Goal: Task Accomplishment & Management: Use online tool/utility

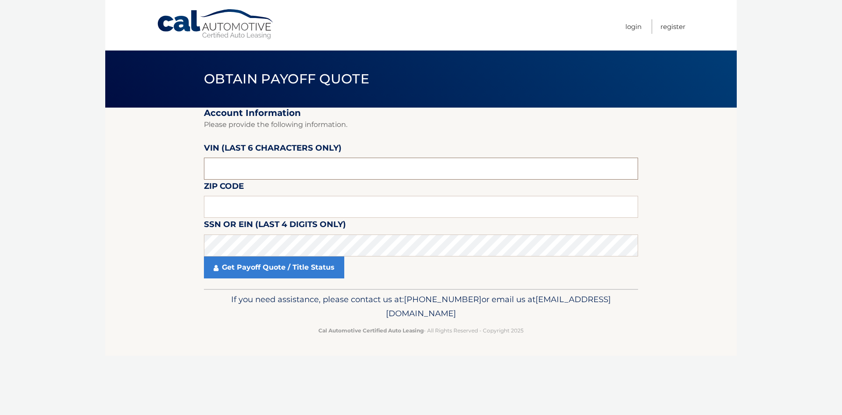
click at [247, 165] on input "text" at bounding box center [421, 169] width 434 height 22
type input "645341"
click at [242, 205] on input "text" at bounding box center [421, 207] width 434 height 22
type input "07860"
click button "For Originating Dealer" at bounding box center [0, 0] width 0 height 0
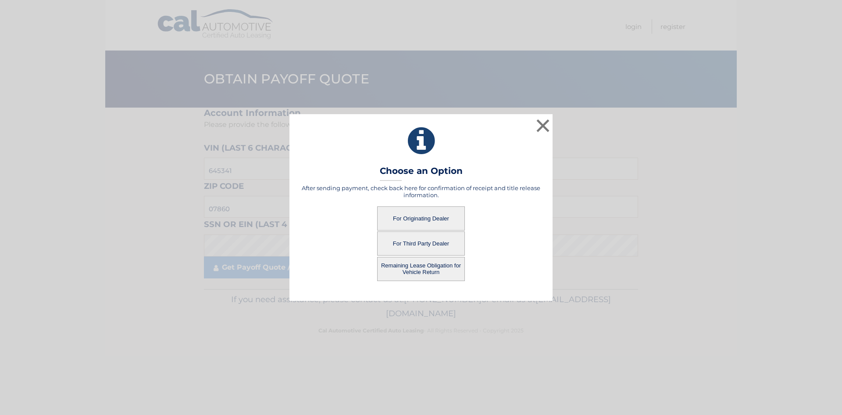
click at [408, 222] on button "For Originating Dealer" at bounding box center [421, 218] width 88 height 24
